Goal: Task Accomplishment & Management: Use online tool/utility

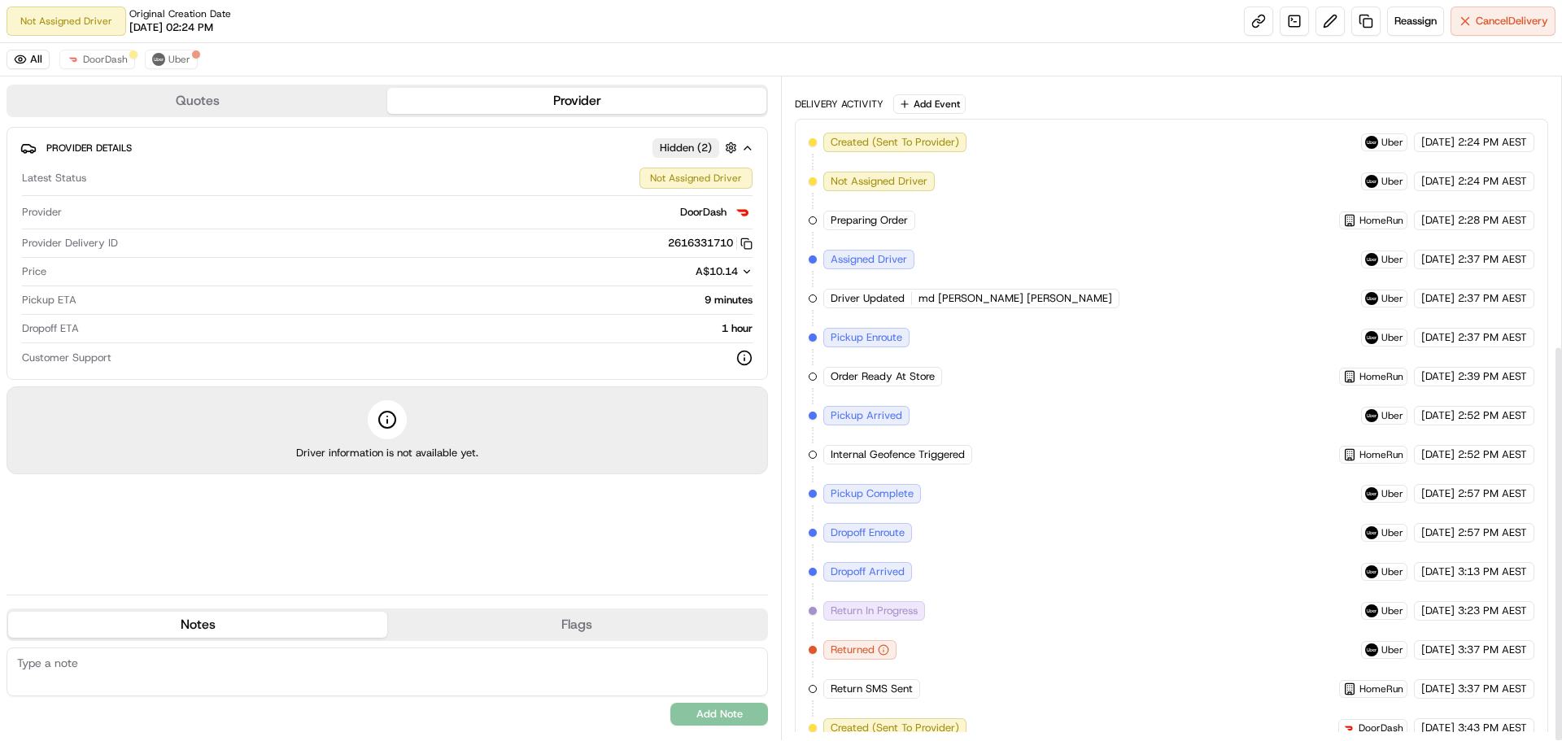
scroll to position [447, 0]
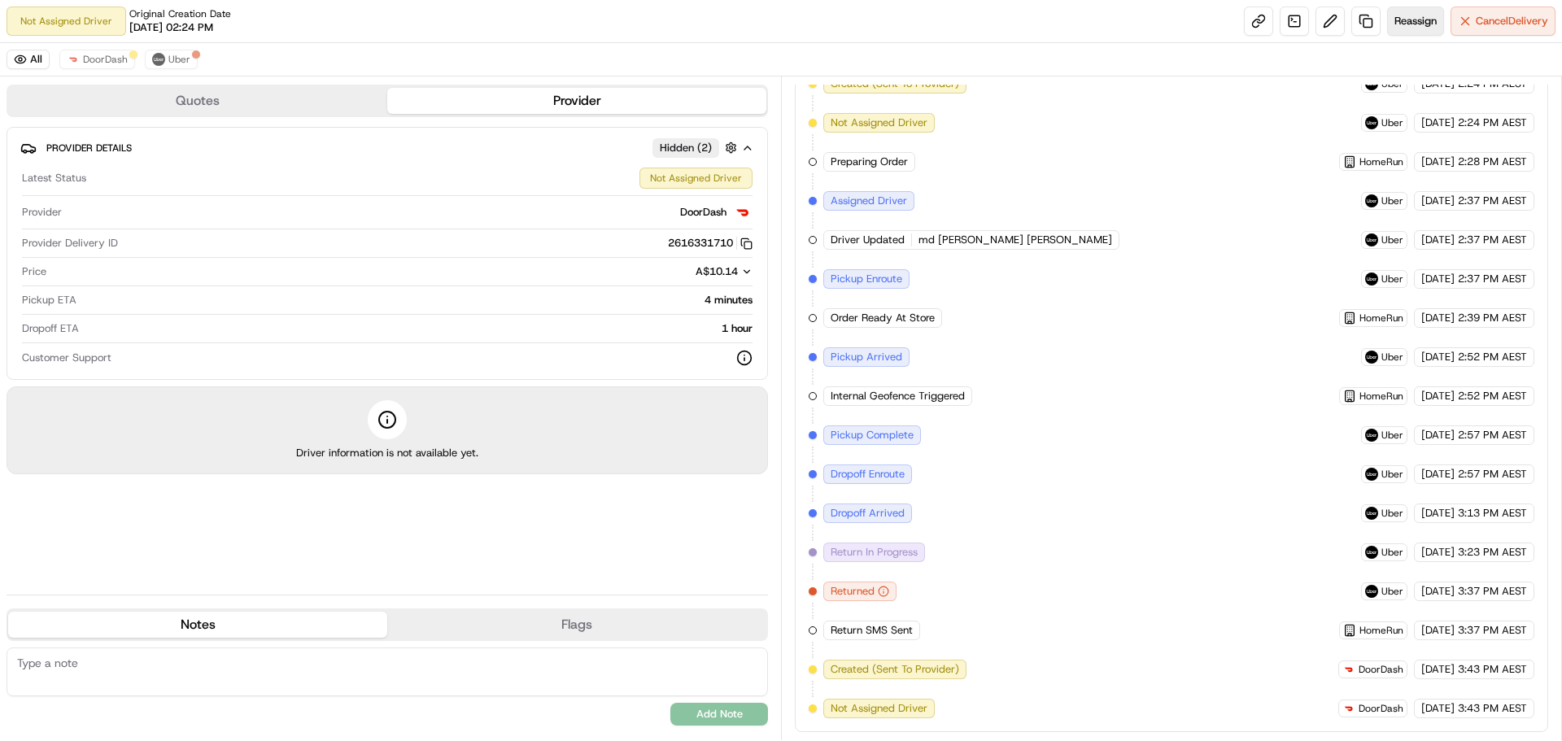
click at [1410, 18] on span "Reassign" at bounding box center [1415, 21] width 42 height 15
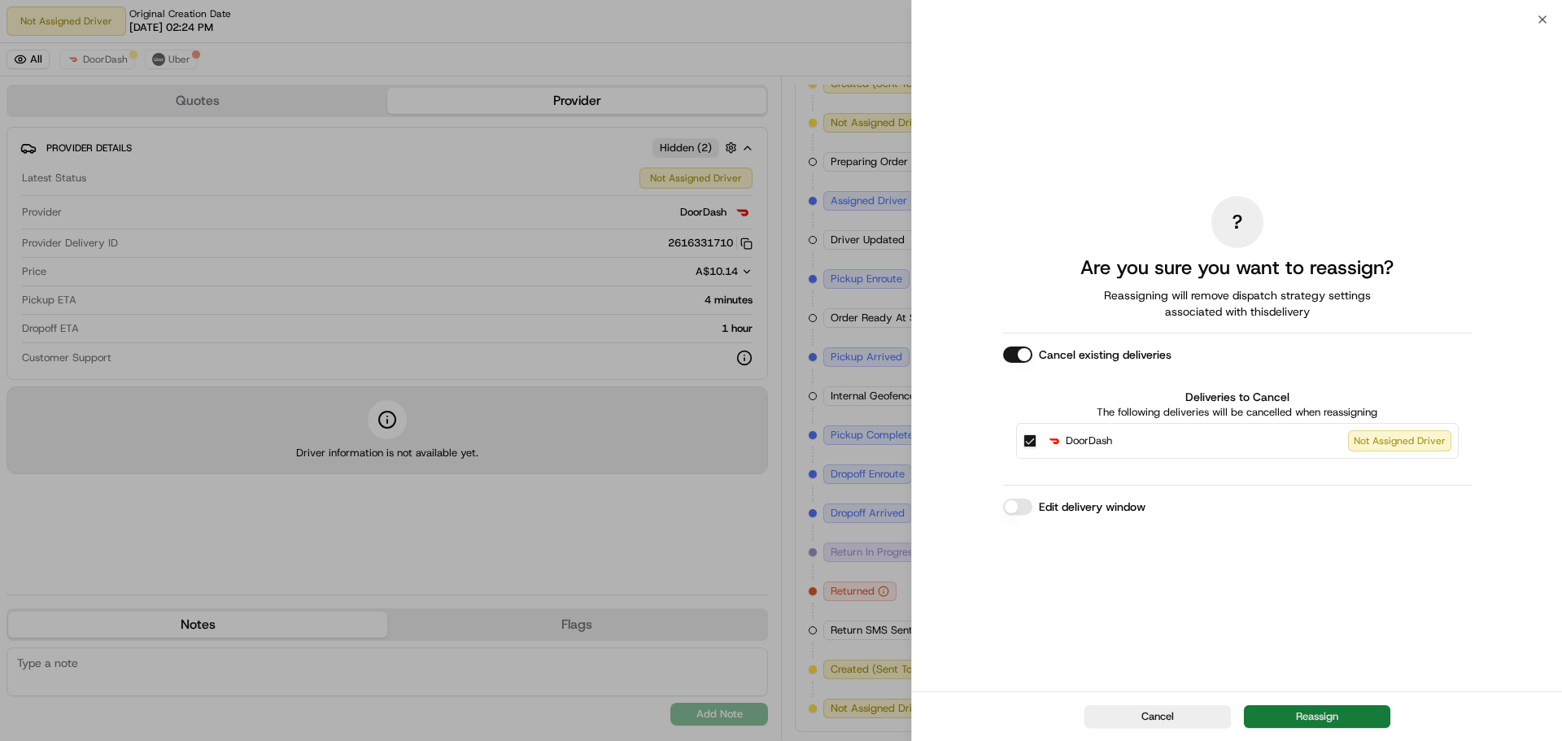
click at [1332, 718] on button "Reassign" at bounding box center [1317, 716] width 146 height 23
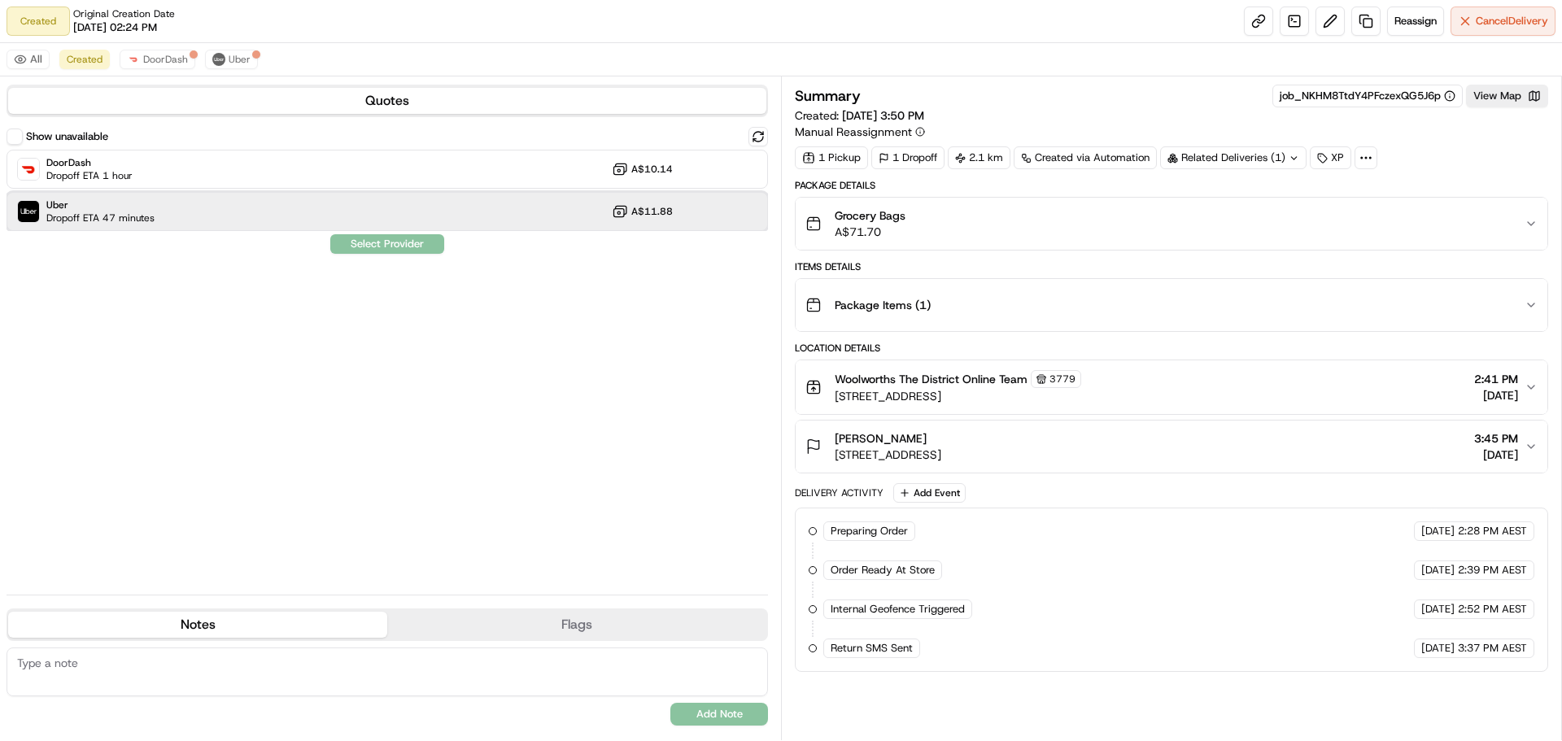
click at [131, 205] on span "Uber" at bounding box center [100, 204] width 108 height 13
click at [408, 240] on button "Assign Provider" at bounding box center [387, 244] width 116 height 20
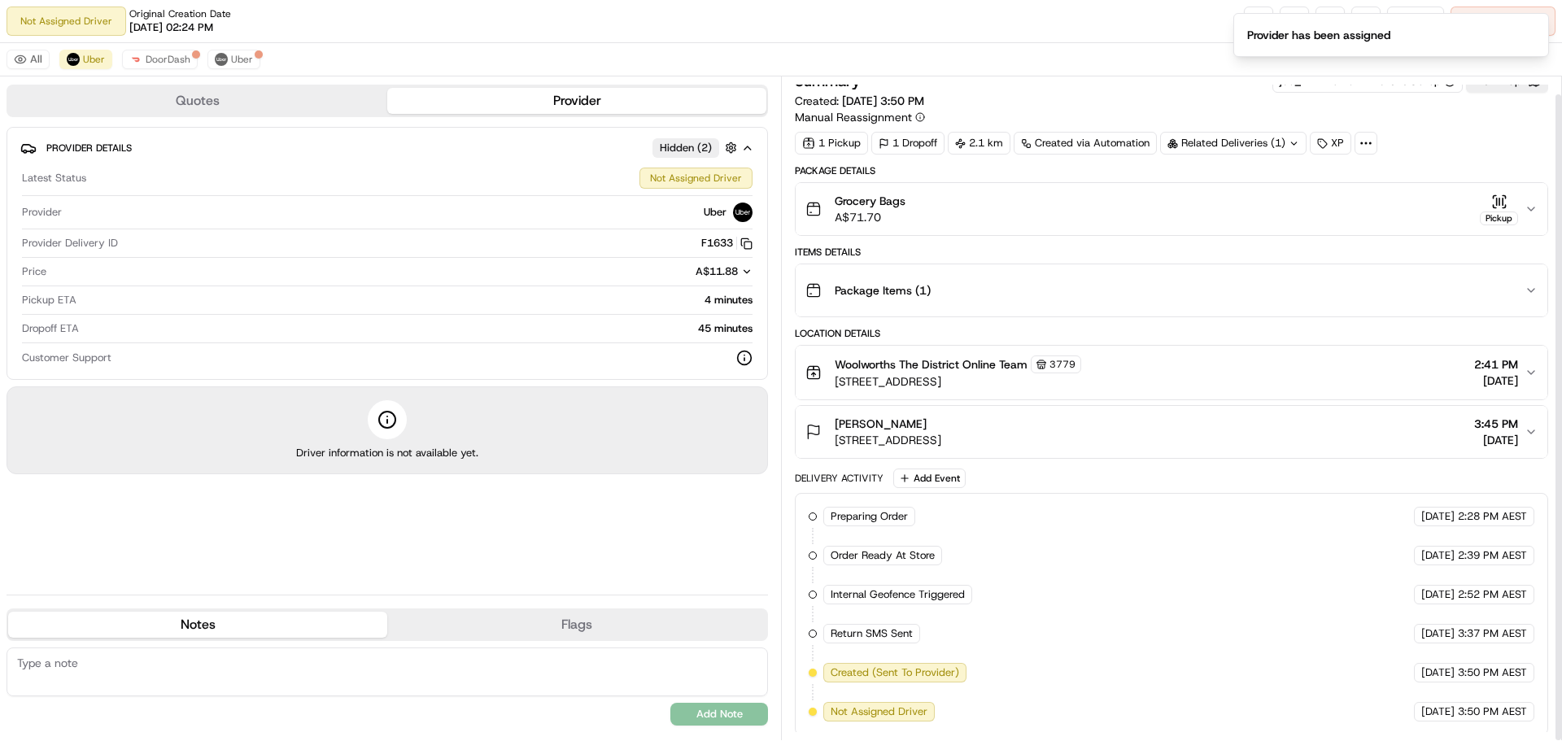
scroll to position [18, 0]
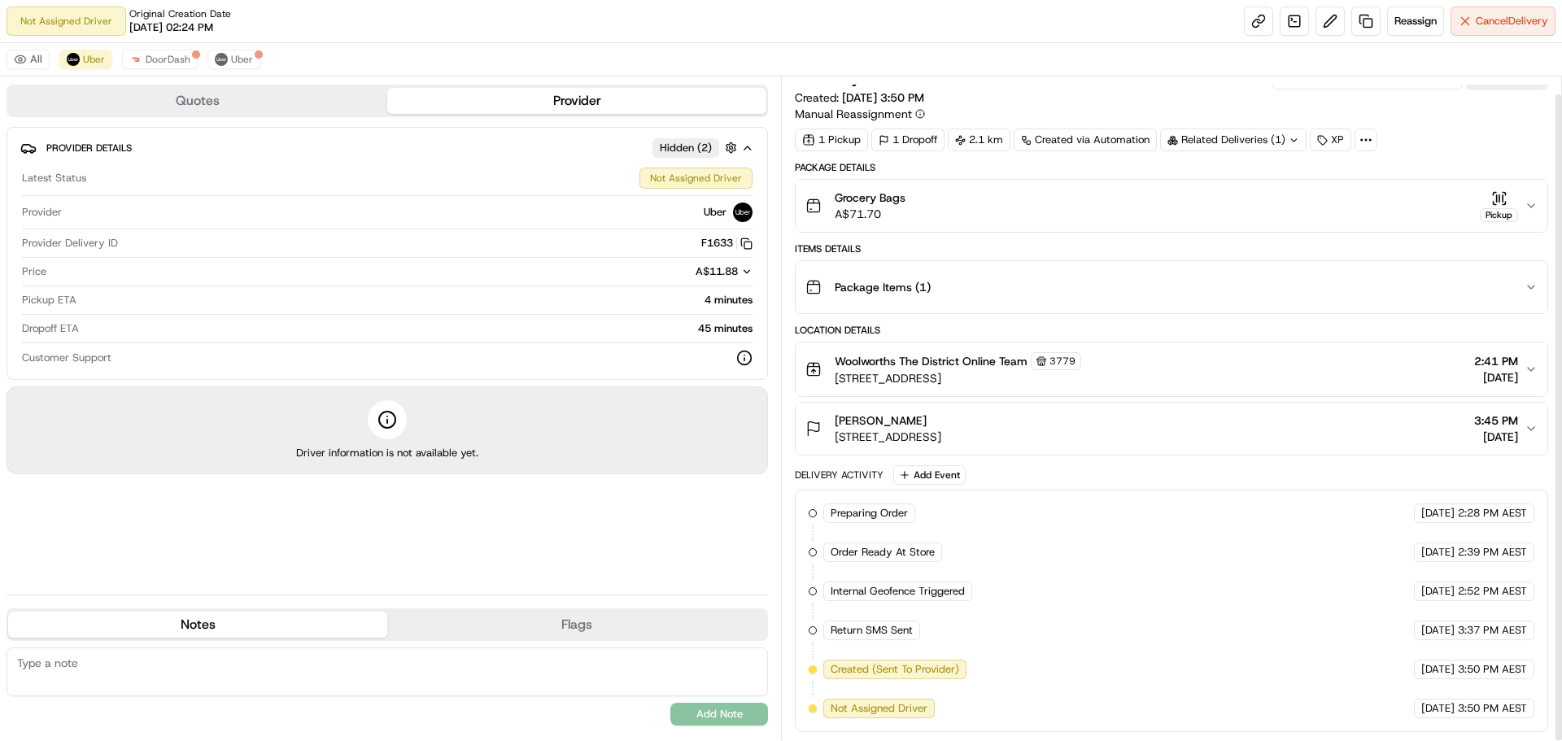
click at [146, 669] on textarea at bounding box center [387, 671] width 761 height 49
click at [269, 658] on textarea at bounding box center [387, 671] width 761 height 49
paste textarea "I have an injury please come up the lift with order.. Type 1411 into the interc…"
type textarea "I have an injury please come up the lift with order.. Type 1411 into the interc…"
click at [754, 722] on button "Add Note" at bounding box center [719, 714] width 98 height 23
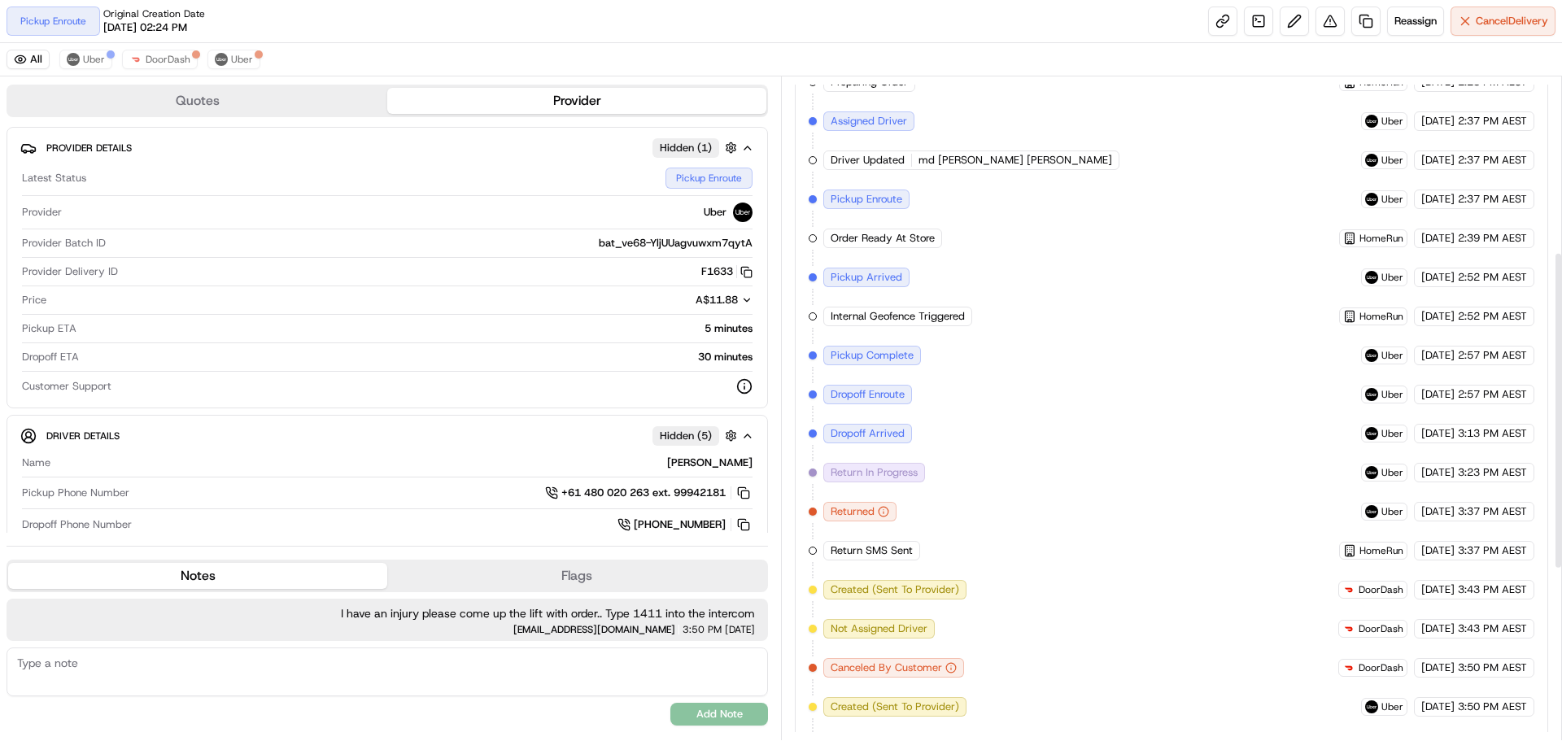
scroll to position [721, 0]
